Goal: Task Accomplishment & Management: Use online tool/utility

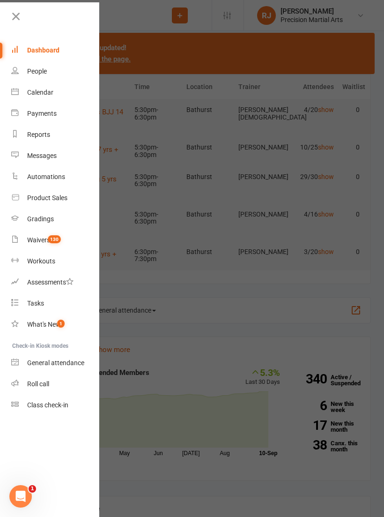
click at [31, 383] on div "Roll call" at bounding box center [38, 383] width 22 height 7
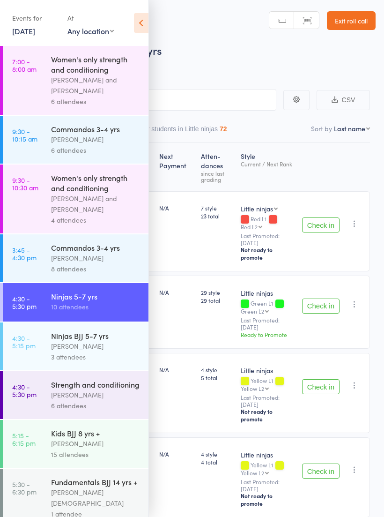
click at [107, 351] on div "[PERSON_NAME]" at bounding box center [95, 346] width 89 height 11
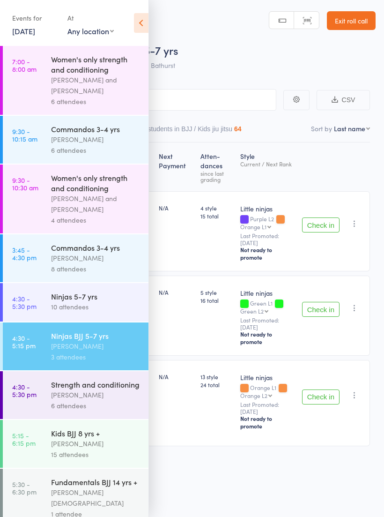
click at [145, 25] on icon at bounding box center [141, 23] width 15 height 20
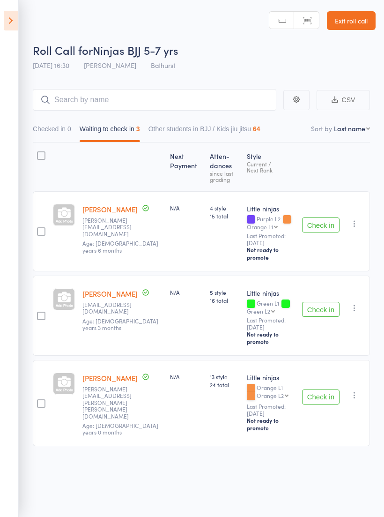
click at [328, 223] on button "Check in" at bounding box center [320, 224] width 37 height 15
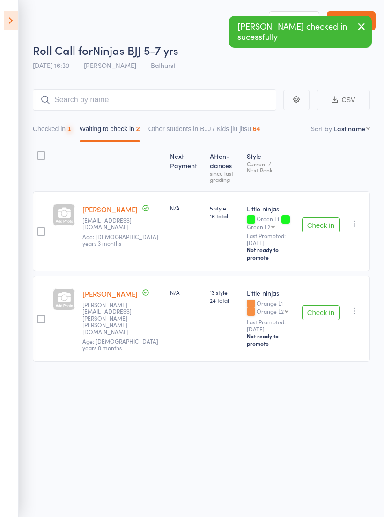
click at [329, 224] on button "Check in" at bounding box center [320, 224] width 37 height 15
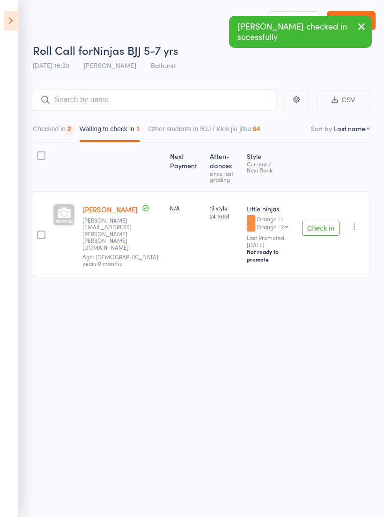
click at [331, 222] on button "Check in" at bounding box center [320, 228] width 37 height 15
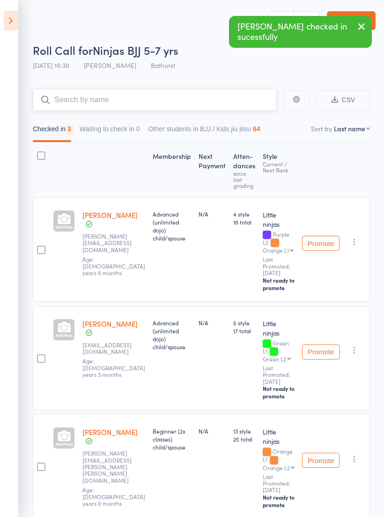
click at [260, 100] on input "search" at bounding box center [155, 100] width 244 height 22
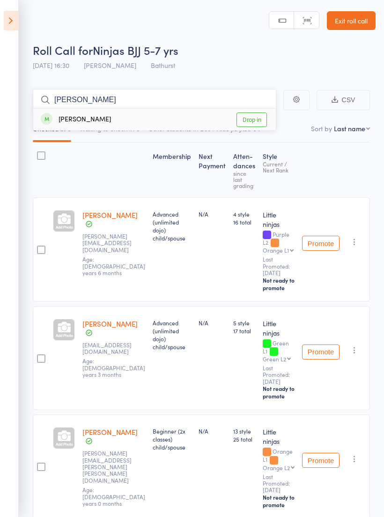
type input "Anita"
click at [255, 121] on link "Drop in" at bounding box center [252, 119] width 30 height 15
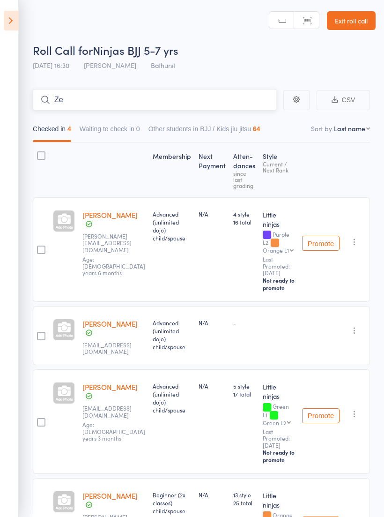
type input "Z"
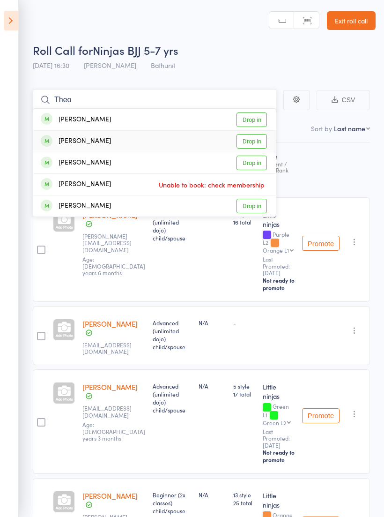
type input "Theo"
click at [258, 143] on link "Drop in" at bounding box center [252, 141] width 30 height 15
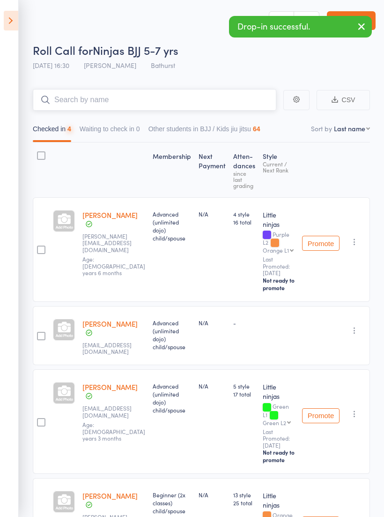
click at [242, 110] on input "search" at bounding box center [155, 100] width 244 height 22
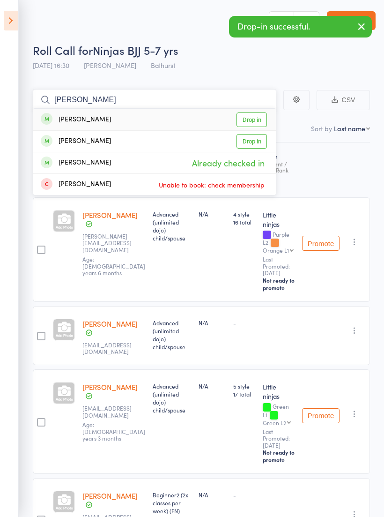
type input "Perry"
click at [261, 143] on link "Drop in" at bounding box center [252, 141] width 30 height 15
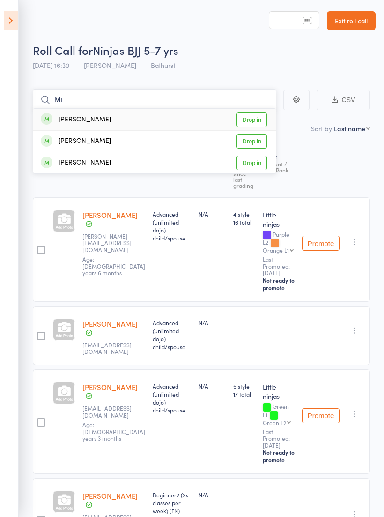
type input "M"
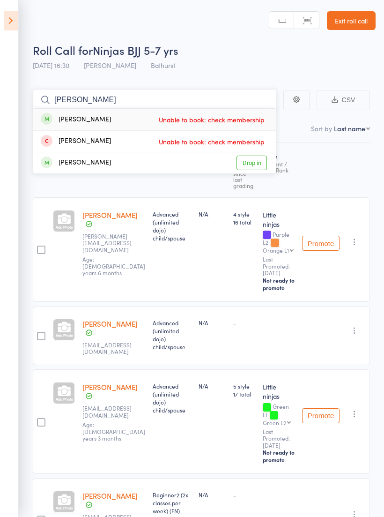
type input "Ann"
click at [252, 163] on link "Drop in" at bounding box center [252, 163] width 30 height 15
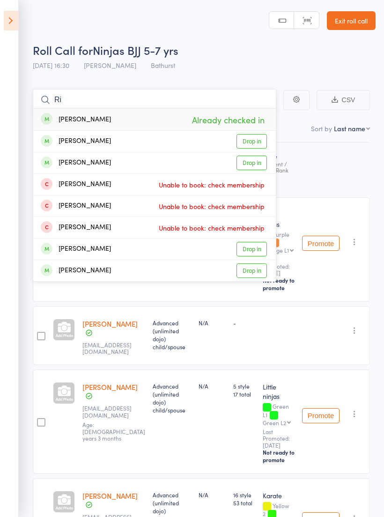
type input "R"
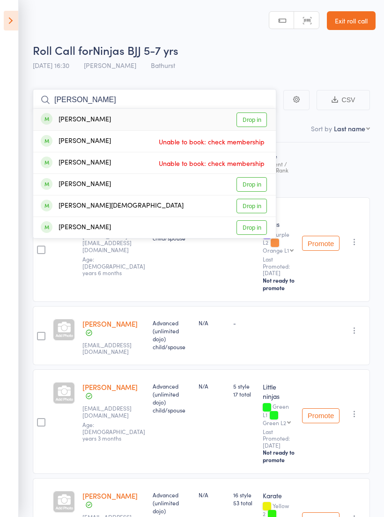
type input "J"
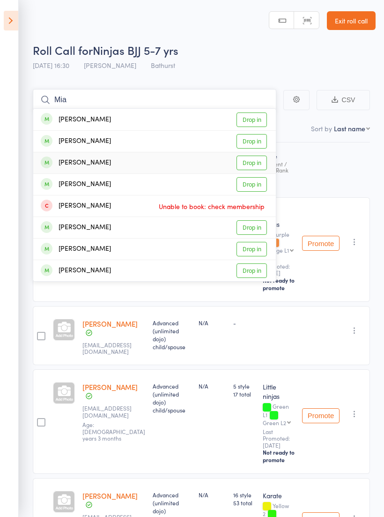
type input "Mia"
click at [255, 161] on link "Drop in" at bounding box center [252, 163] width 30 height 15
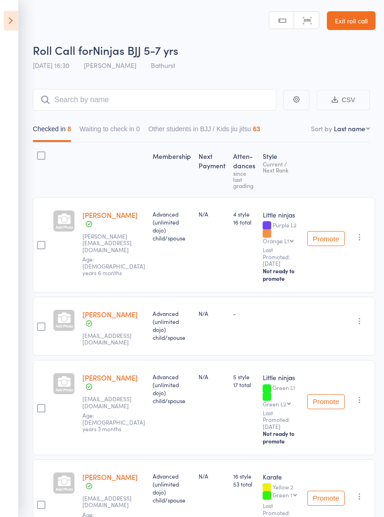
click at [10, 26] on icon at bounding box center [11, 21] width 15 height 20
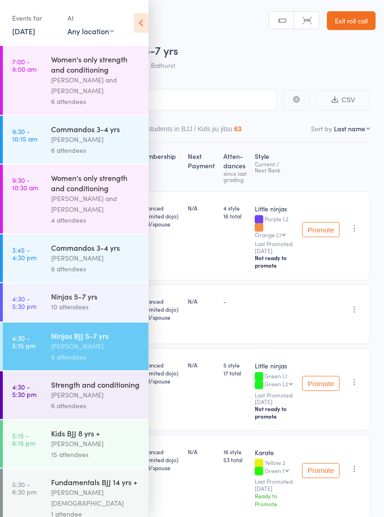
click at [104, 301] on div "Ninjas 5-7 yrs" at bounding box center [95, 296] width 89 height 10
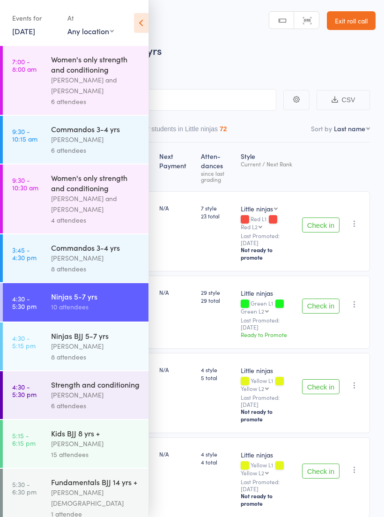
click at [131, 9] on div "Events for 11 Sep, 2025 11 Sep, 2025 September 2025 Sun Mon Tue Wed Thu Fri Sat…" at bounding box center [74, 23] width 149 height 47
click at [142, 15] on icon at bounding box center [141, 23] width 15 height 20
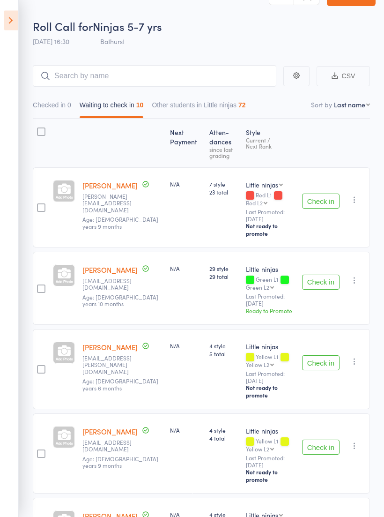
scroll to position [24, 0]
click at [358, 197] on icon "button" at bounding box center [354, 199] width 9 height 9
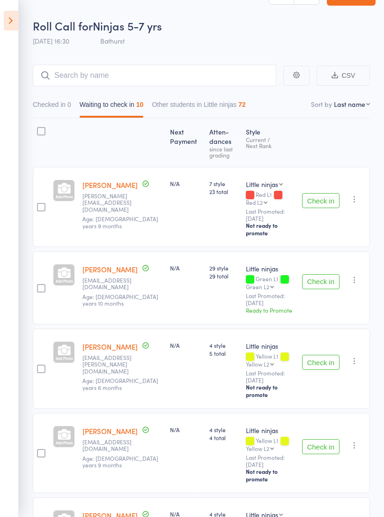
click at [360, 194] on button "button" at bounding box center [354, 199] width 11 height 11
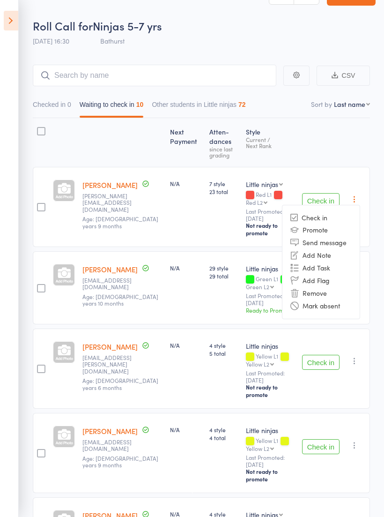
click at [327, 290] on li "Remove" at bounding box center [321, 293] width 77 height 13
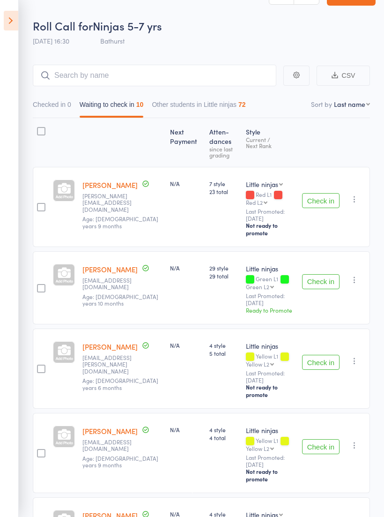
scroll to position [40, 0]
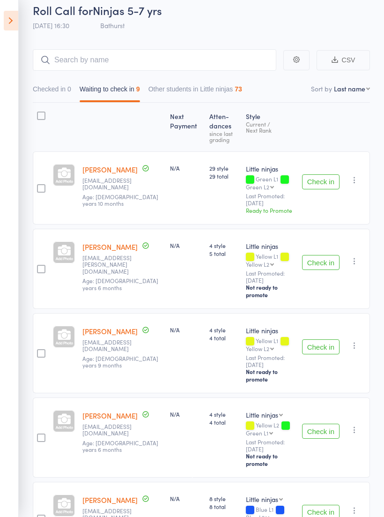
click at [320, 176] on button "Check in" at bounding box center [320, 181] width 37 height 15
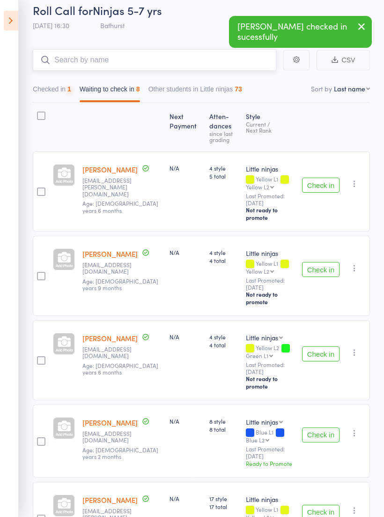
click at [185, 57] on input "search" at bounding box center [155, 60] width 244 height 22
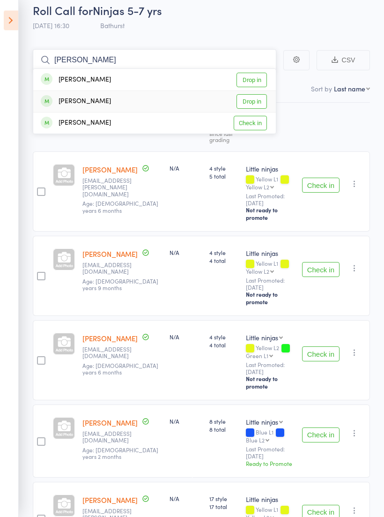
type input "Logan"
click at [261, 103] on link "Drop in" at bounding box center [252, 102] width 30 height 15
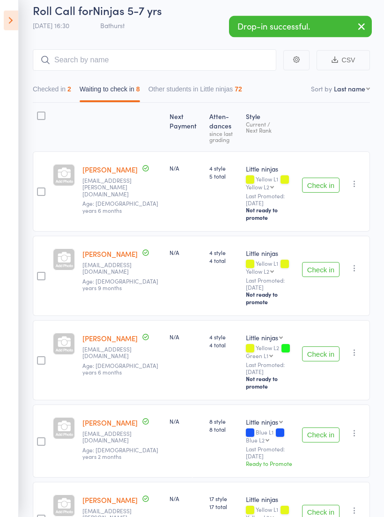
click at [77, 82] on div "Checked in 2 Waiting to check in 8 Other students in Little ninjas 72" at bounding box center [138, 92] width 218 height 22
click at [47, 86] on button "Checked in 2" at bounding box center [52, 92] width 38 height 22
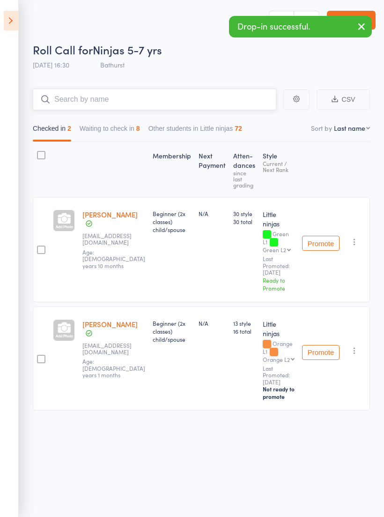
click at [112, 126] on button "Waiting to check in 8" at bounding box center [110, 131] width 60 height 22
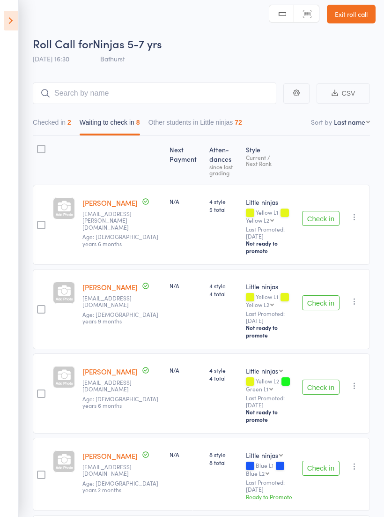
click at [18, 22] on icon at bounding box center [11, 21] width 15 height 20
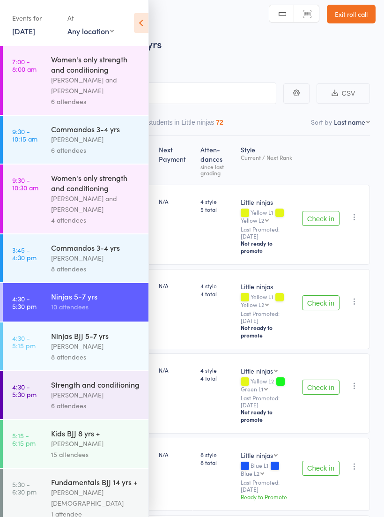
click at [154, 33] on header "Roll Call for Ninjas 5-7 yrs 11 Sep 16:30 Bathurst Manual search Scanner input …" at bounding box center [192, 30] width 384 height 75
click at [136, 27] on icon at bounding box center [141, 23] width 15 height 20
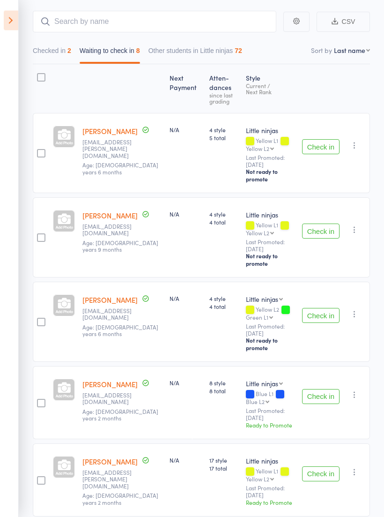
scroll to position [78, 0]
click at [325, 389] on button "Check in" at bounding box center [320, 396] width 37 height 15
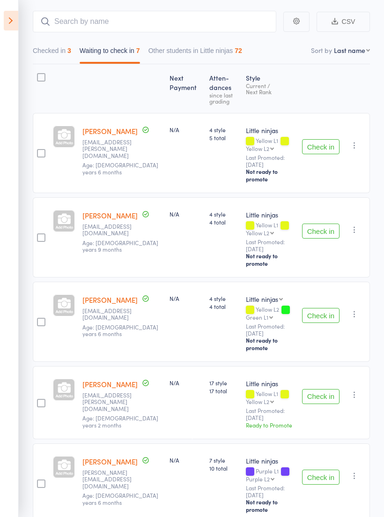
click at [323, 223] on button "Check in" at bounding box center [320, 230] width 37 height 15
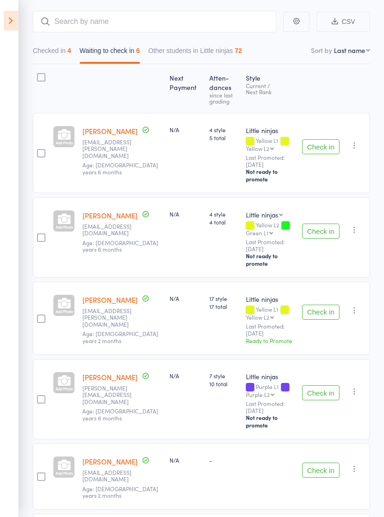
click at [356, 145] on icon "button" at bounding box center [354, 145] width 9 height 9
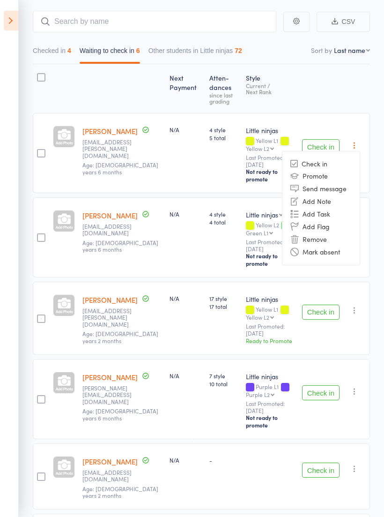
click at [328, 235] on li "Remove" at bounding box center [321, 239] width 77 height 13
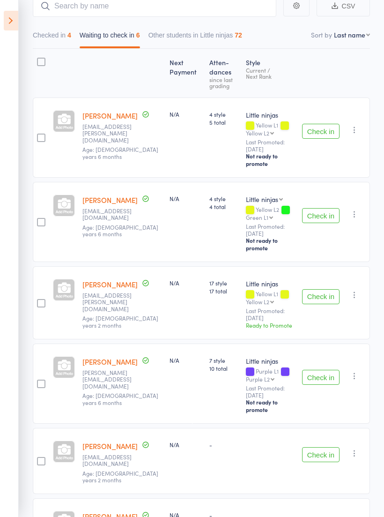
scroll to position [68, 0]
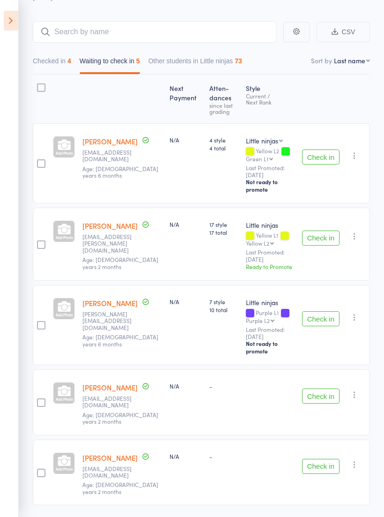
click at [354, 153] on icon "button" at bounding box center [354, 155] width 9 height 9
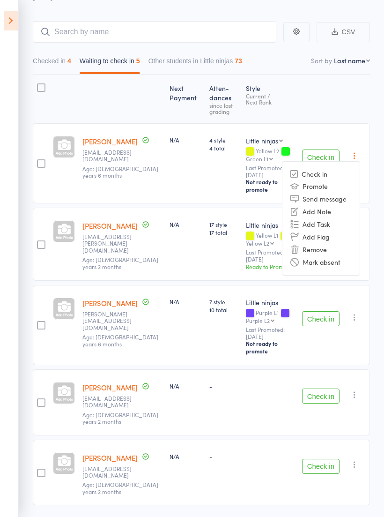
click at [331, 246] on li "Remove" at bounding box center [321, 249] width 77 height 13
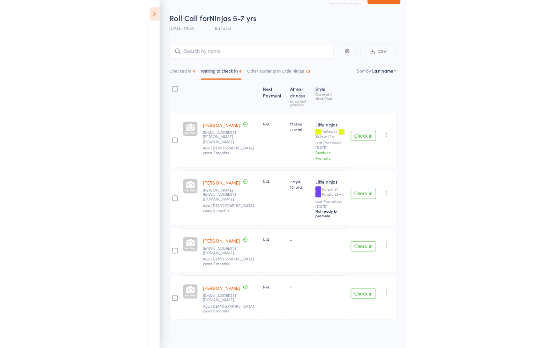
scroll to position [7, 0]
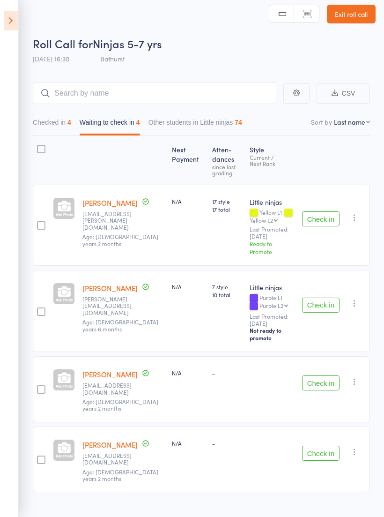
click at [320, 216] on button "Check in" at bounding box center [320, 218] width 37 height 15
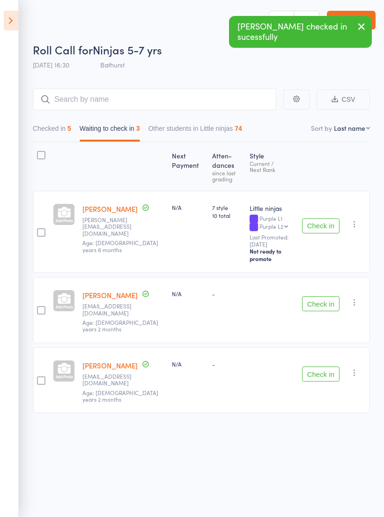
click at [320, 218] on button "Check in" at bounding box center [320, 225] width 37 height 15
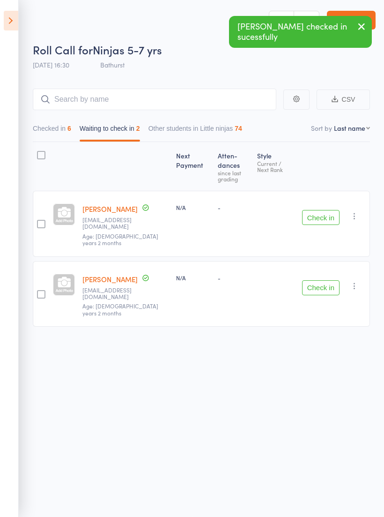
click at [323, 210] on button "Check in" at bounding box center [320, 217] width 37 height 15
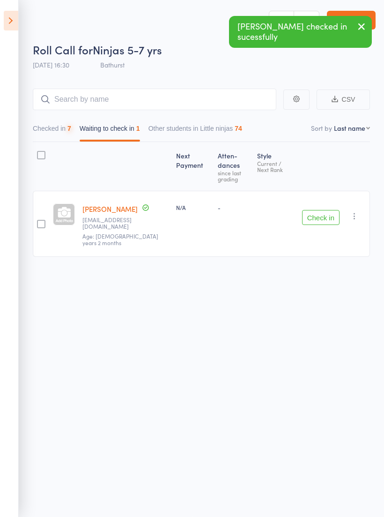
click at [318, 210] on button "Check in" at bounding box center [320, 217] width 37 height 15
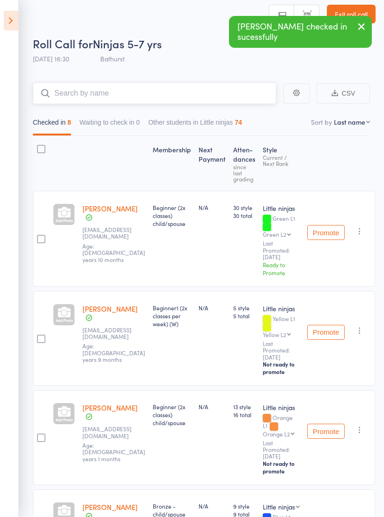
click at [123, 97] on input "search" at bounding box center [155, 93] width 244 height 22
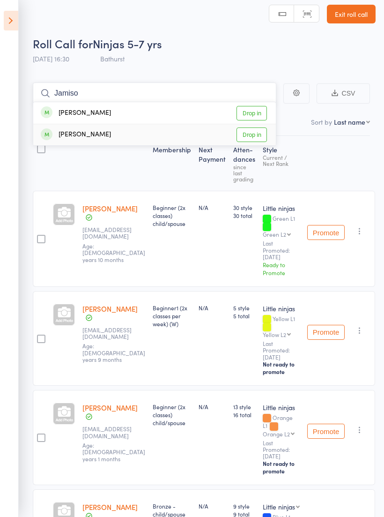
type input "Jamiso"
click at [252, 134] on link "Drop in" at bounding box center [252, 134] width 30 height 15
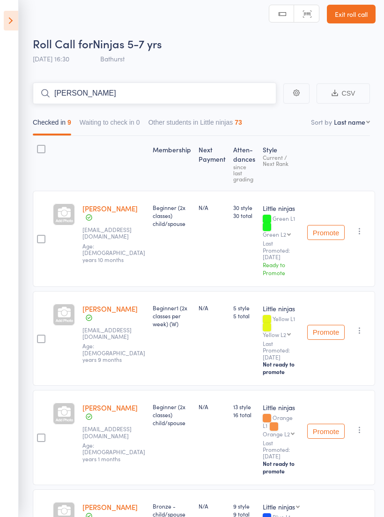
click at [245, 99] on input "Billy" at bounding box center [155, 93] width 244 height 22
type input "B"
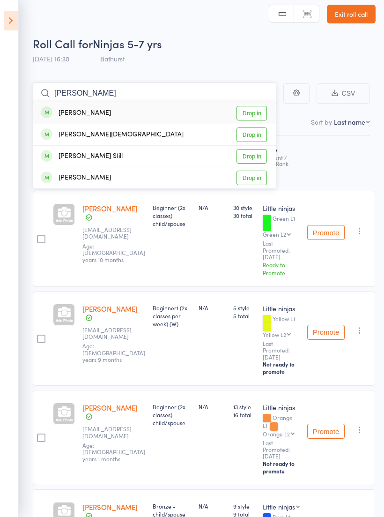
type input "Eason"
click at [252, 116] on link "Drop in" at bounding box center [252, 113] width 30 height 15
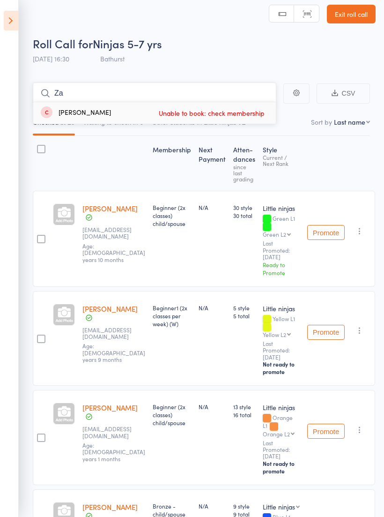
type input "Z"
type input "Dream"
click at [253, 110] on link "Drop in" at bounding box center [252, 113] width 30 height 15
type input "B"
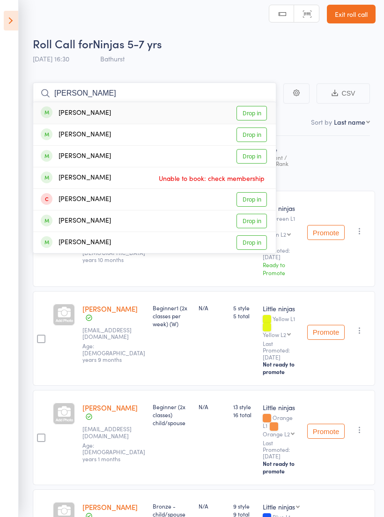
type input "Lucas"
click at [254, 112] on link "Drop in" at bounding box center [252, 113] width 30 height 15
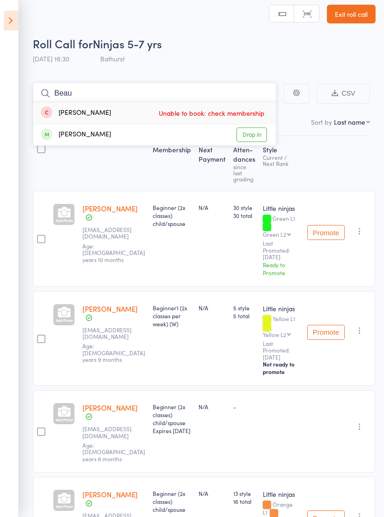
type input "Beau"
click at [254, 130] on link "Drop in" at bounding box center [252, 134] width 30 height 15
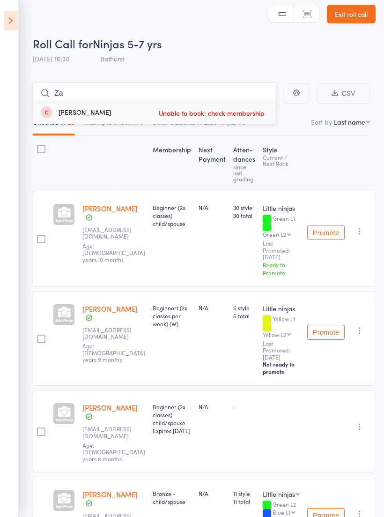
type input "Z"
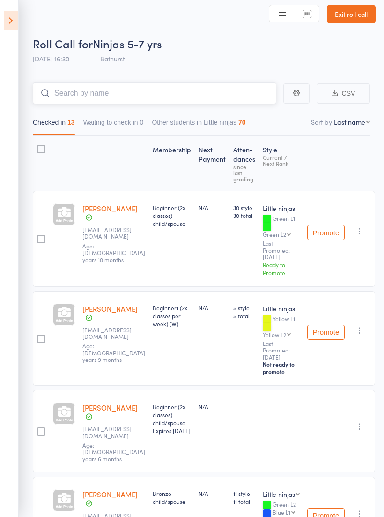
click at [162, 94] on input "search" at bounding box center [155, 93] width 244 height 22
type input "B"
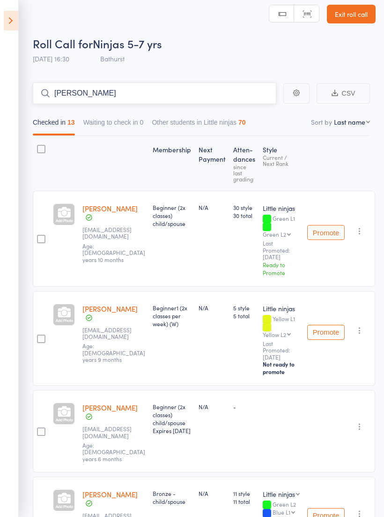
click at [74, 93] on input "Billy" at bounding box center [155, 93] width 244 height 22
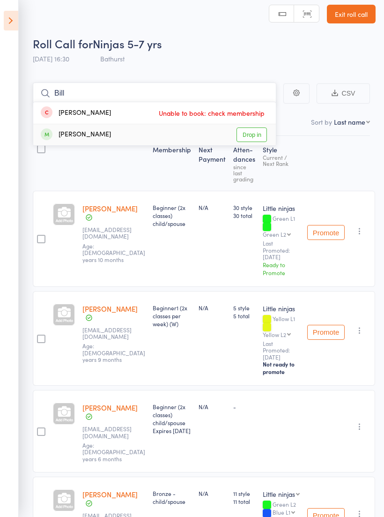
type input "Bill"
click at [146, 129] on div "William Bird Drop in" at bounding box center [154, 134] width 243 height 21
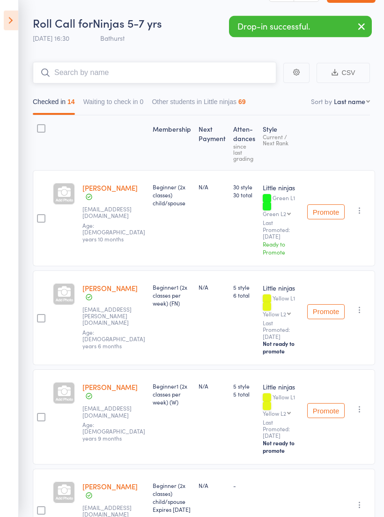
scroll to position [27, 0]
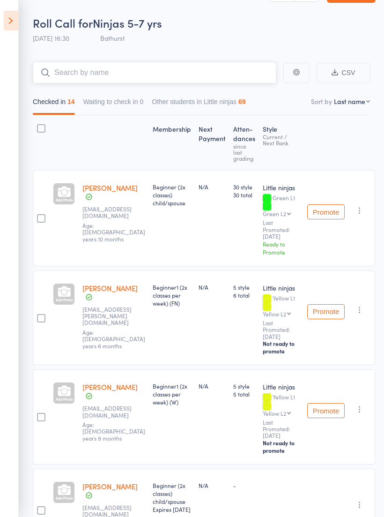
click at [140, 63] on input "search" at bounding box center [155, 73] width 244 height 22
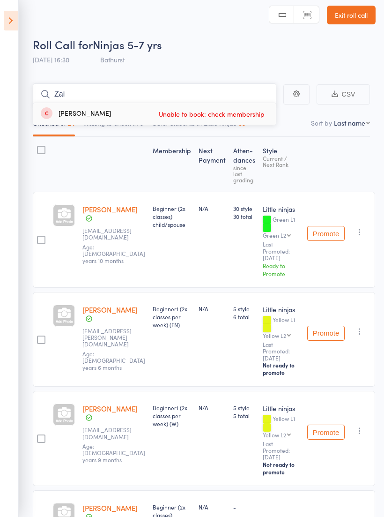
scroll to position [0, 0]
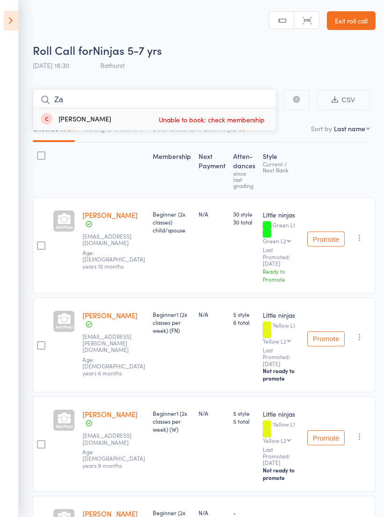
type input "Z"
